Goal: Information Seeking & Learning: Learn about a topic

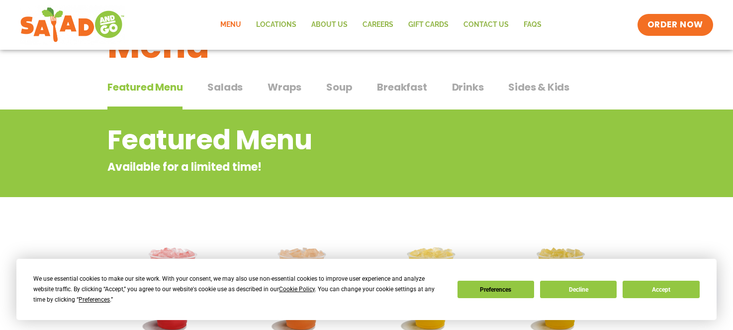
scroll to position [79, 0]
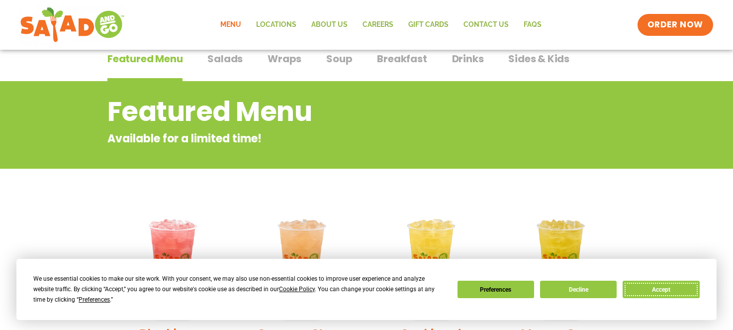
click at [654, 289] on button "Accept" at bounding box center [661, 289] width 77 height 17
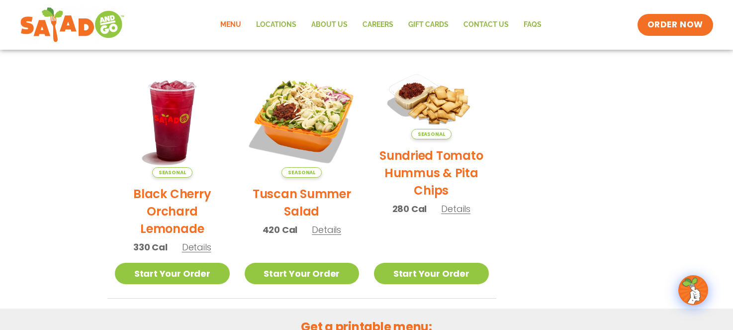
scroll to position [469, 0]
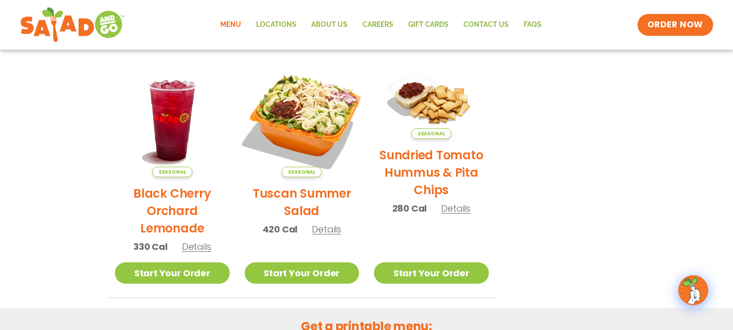
click at [300, 121] on img at bounding box center [301, 119] width 135 height 135
